Goal: Task Accomplishment & Management: Manage account settings

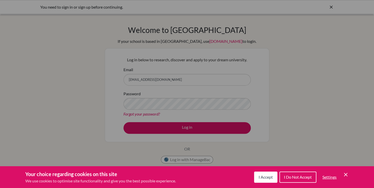
click at [265, 176] on span "I Accept" at bounding box center [266, 177] width 14 height 5
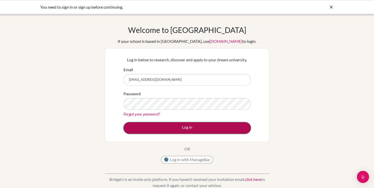
click at [223, 124] on button "Log in" at bounding box center [187, 128] width 127 height 12
click at [213, 129] on button "Log in" at bounding box center [187, 128] width 127 height 12
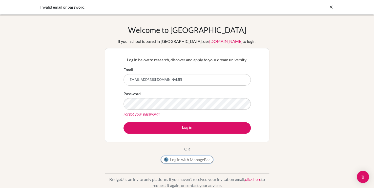
click at [193, 157] on button "Log in with ManageBac" at bounding box center [187, 160] width 52 height 8
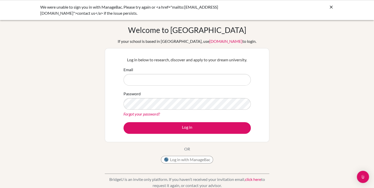
type input "[EMAIL_ADDRESS][DOMAIN_NAME]"
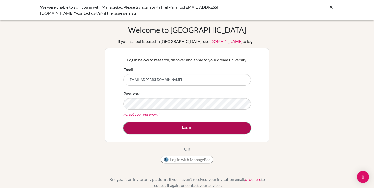
click at [179, 129] on button "Log in" at bounding box center [187, 128] width 127 height 12
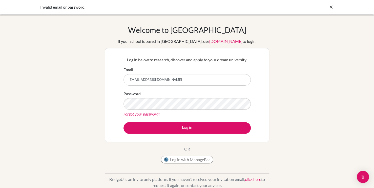
click at [124, 122] on button "Log in" at bounding box center [187, 128] width 127 height 12
click at [152, 116] on link "Forgot your password?" at bounding box center [142, 113] width 36 height 5
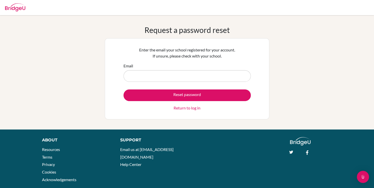
click at [165, 80] on input "Email" at bounding box center [187, 76] width 127 height 12
type input "[EMAIL_ADDRESS][DOMAIN_NAME]"
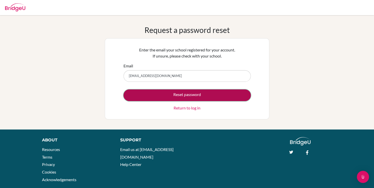
click at [156, 95] on button "Reset password" at bounding box center [187, 95] width 127 height 12
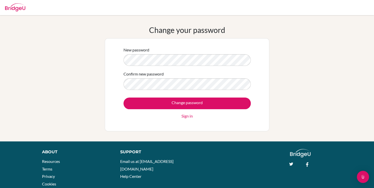
click at [165, 66] on form "New password Confirm new password Change password Sign in" at bounding box center [187, 83] width 127 height 72
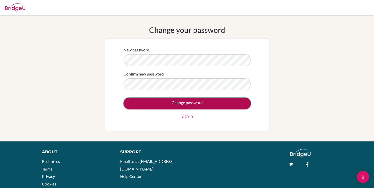
click at [151, 105] on input "Change password" at bounding box center [187, 104] width 127 height 12
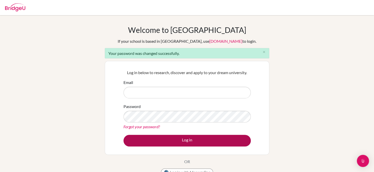
type input "[EMAIL_ADDRESS][DOMAIN_NAME]"
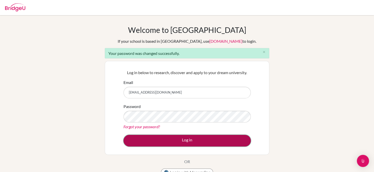
click at [178, 142] on button "Log in" at bounding box center [187, 141] width 127 height 12
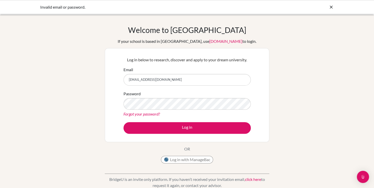
click at [164, 120] on form "Email [EMAIL_ADDRESS][DOMAIN_NAME] Password Forgot your password? Log in" at bounding box center [187, 100] width 127 height 67
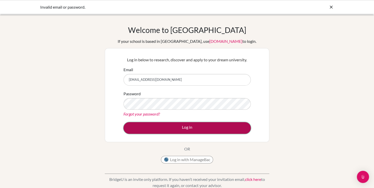
click at [172, 131] on button "Log in" at bounding box center [187, 128] width 127 height 12
